Goal: Check status: Check status

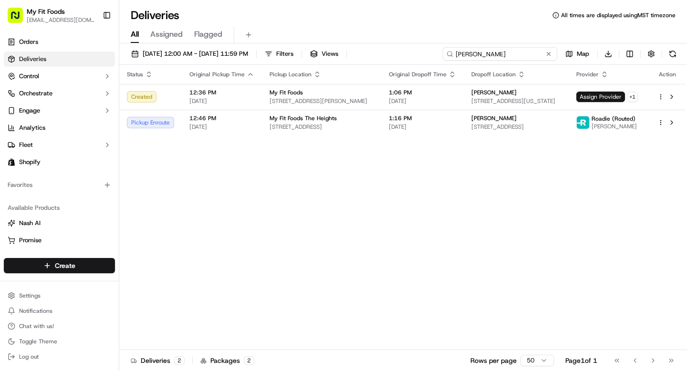
click at [523, 53] on input "[PERSON_NAME]" at bounding box center [500, 53] width 115 height 13
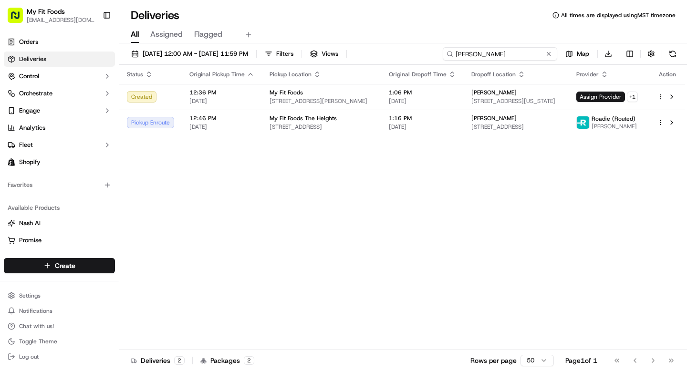
click at [523, 54] on input "[PERSON_NAME]" at bounding box center [500, 53] width 115 height 13
paste input "#927394"
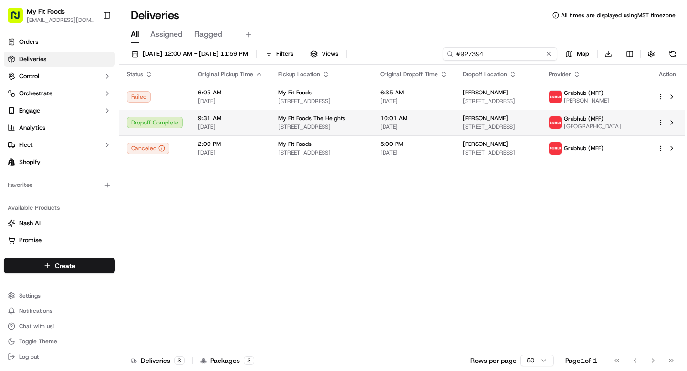
type input "#927394"
click at [534, 120] on div "[PERSON_NAME]" at bounding box center [498, 119] width 71 height 8
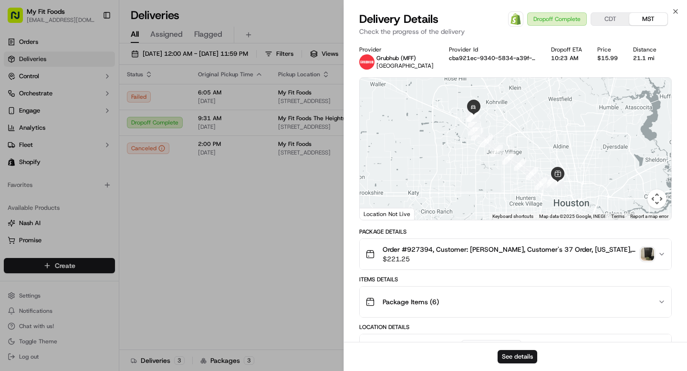
click at [651, 259] on img "button" at bounding box center [647, 254] width 13 height 13
